Goal: Task Accomplishment & Management: Manage account settings

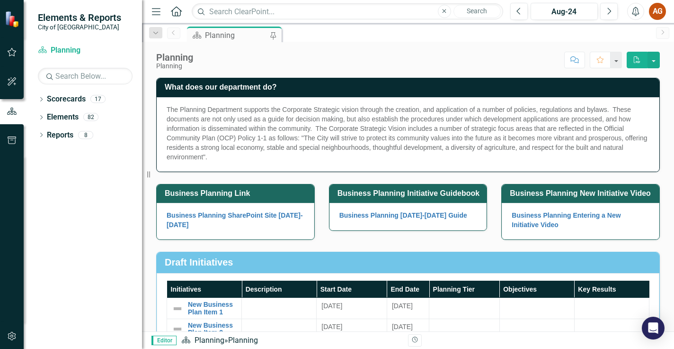
click at [37, 100] on div "Dropdown Scorecards 17 Dropdown City of [GEOGRAPHIC_DATA] Corporate Plan Buildi…" at bounding box center [83, 219] width 118 height 257
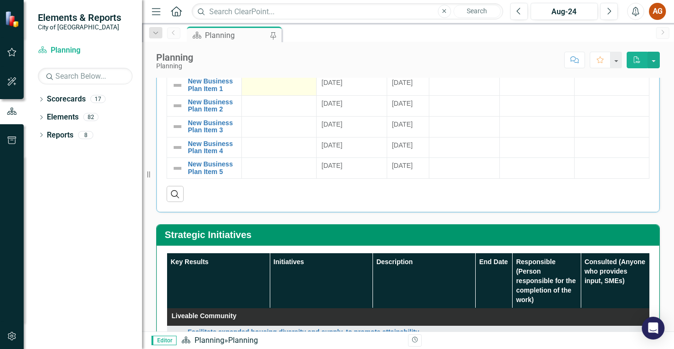
scroll to position [237, 0]
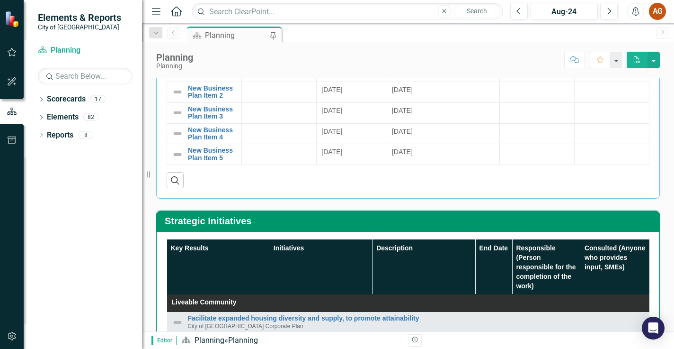
click at [37, 99] on div "Dropdown Scorecards 17 Dropdown City of [GEOGRAPHIC_DATA] Corporate Plan Buildi…" at bounding box center [83, 219] width 118 height 257
click at [40, 100] on icon "Dropdown" at bounding box center [41, 100] width 7 height 5
drag, startPoint x: 73, startPoint y: 117, endPoint x: 296, endPoint y: 168, distance: 228.3
click at [73, 117] on link "City of [GEOGRAPHIC_DATA] Corporate Plan" at bounding box center [97, 117] width 90 height 11
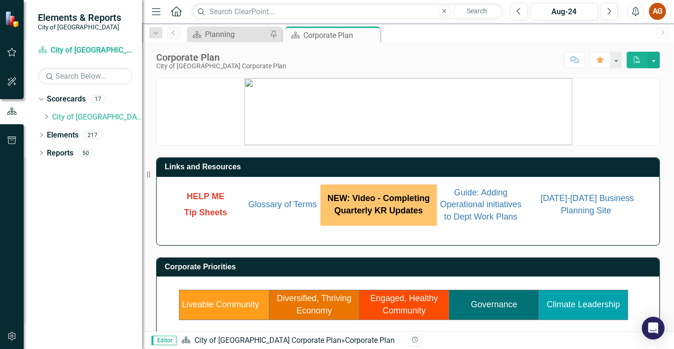
click at [222, 304] on link "Liveable Community" at bounding box center [220, 303] width 77 height 9
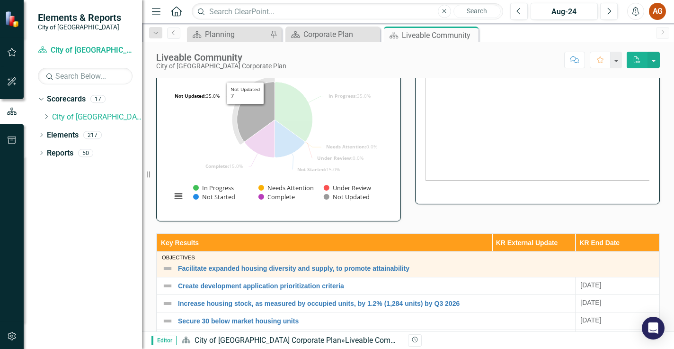
scroll to position [284, 0]
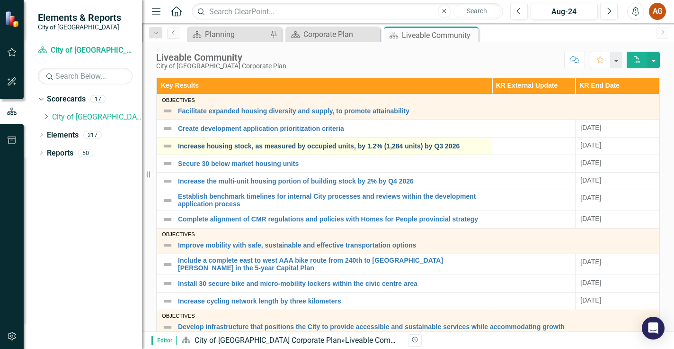
click at [197, 144] on link "Increase housing stock, as measured by occupied units, by 1.2% (1,284 units) by…" at bounding box center [332, 146] width 309 height 7
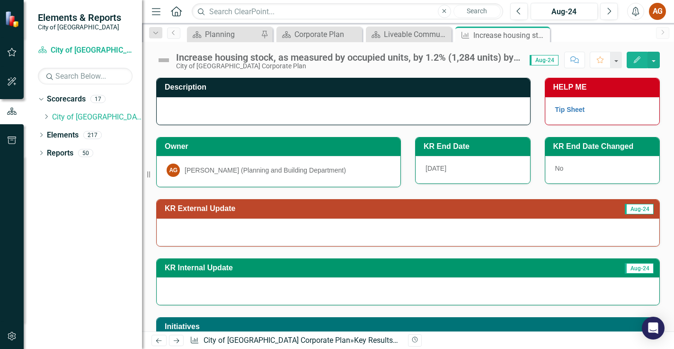
click at [163, 59] on img at bounding box center [163, 60] width 15 height 15
click at [164, 61] on img at bounding box center [163, 60] width 15 height 15
click at [634, 61] on icon "Edit" at bounding box center [637, 59] width 9 height 7
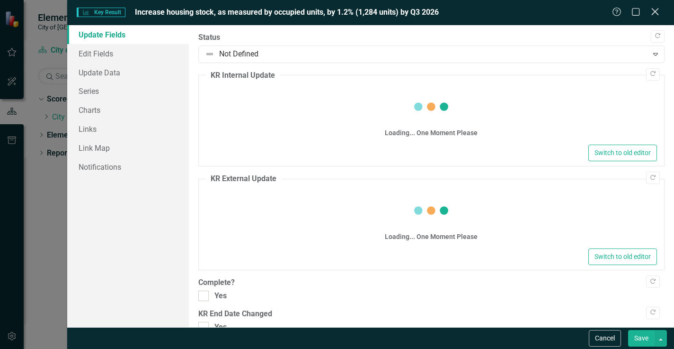
click at [654, 13] on icon "Close" at bounding box center [655, 11] width 12 height 9
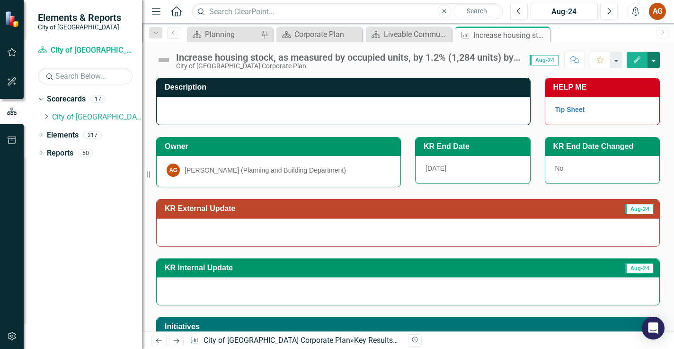
click at [654, 61] on button "button" at bounding box center [654, 60] width 12 height 17
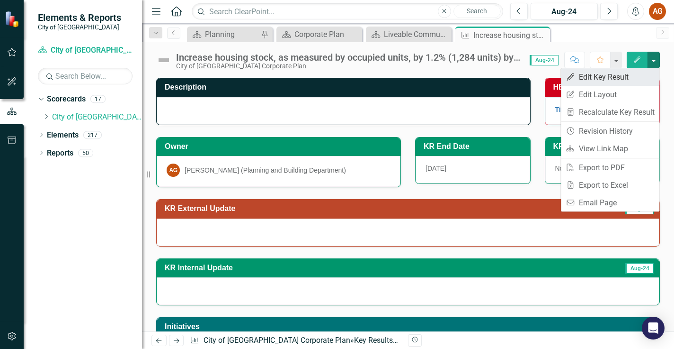
click at [613, 78] on link "Edit Edit Key Result" at bounding box center [610, 77] width 99 height 18
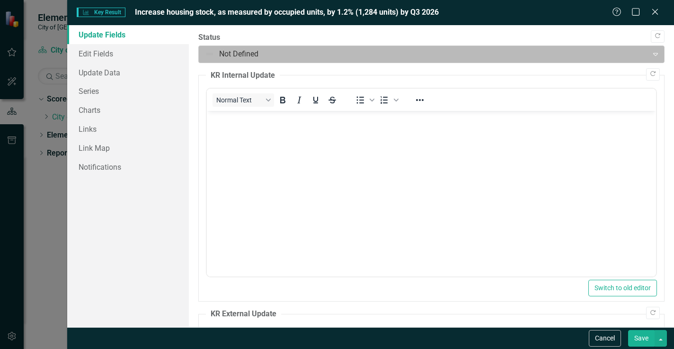
click at [223, 52] on div at bounding box center [424, 54] width 438 height 13
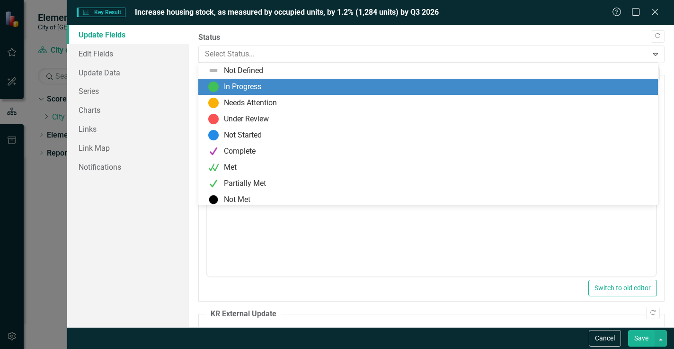
click at [234, 83] on div "In Progress" at bounding box center [242, 86] width 37 height 11
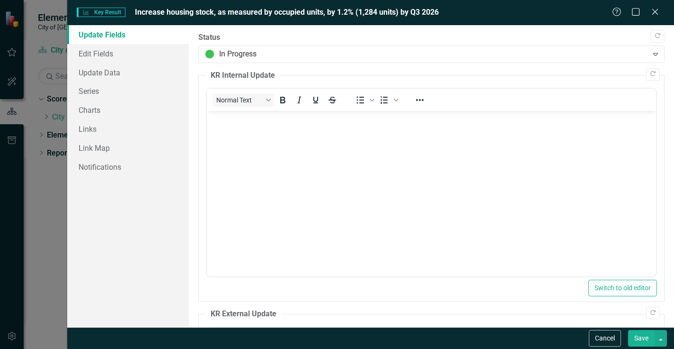
click at [386, 211] on body "Rich Text Area. Press ALT-0 for help." at bounding box center [430, 182] width 449 height 142
